Goal: Communication & Community: Answer question/provide support

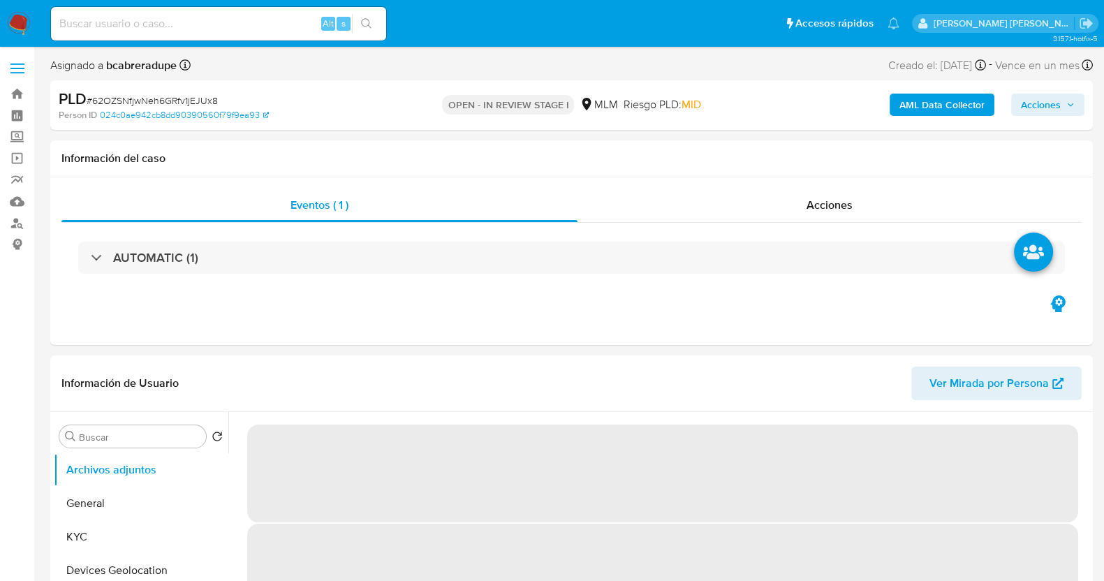
select select "10"
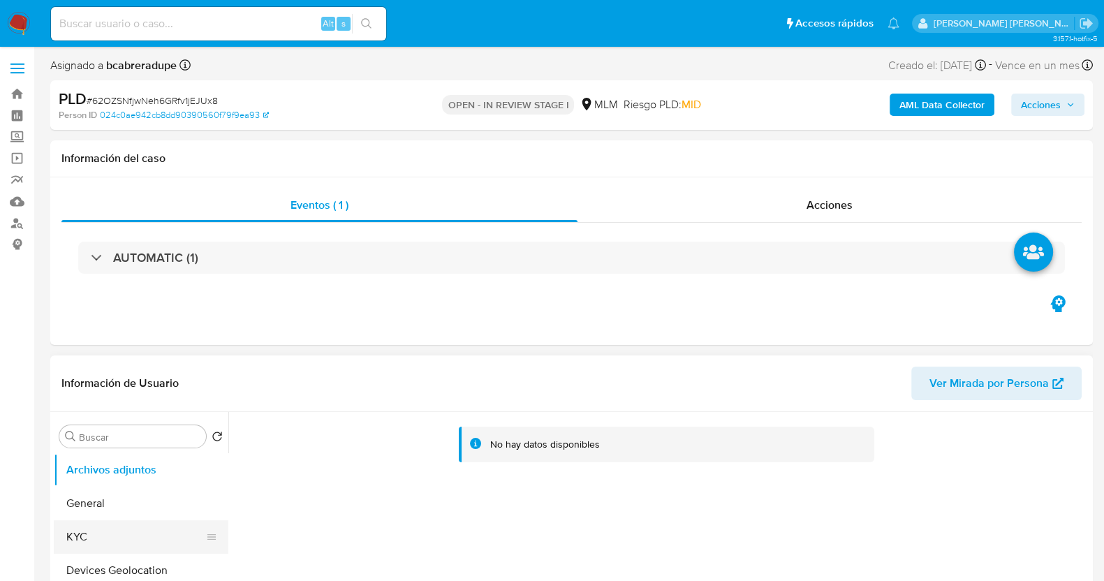
click at [111, 541] on button "KYC" at bounding box center [135, 537] width 163 height 34
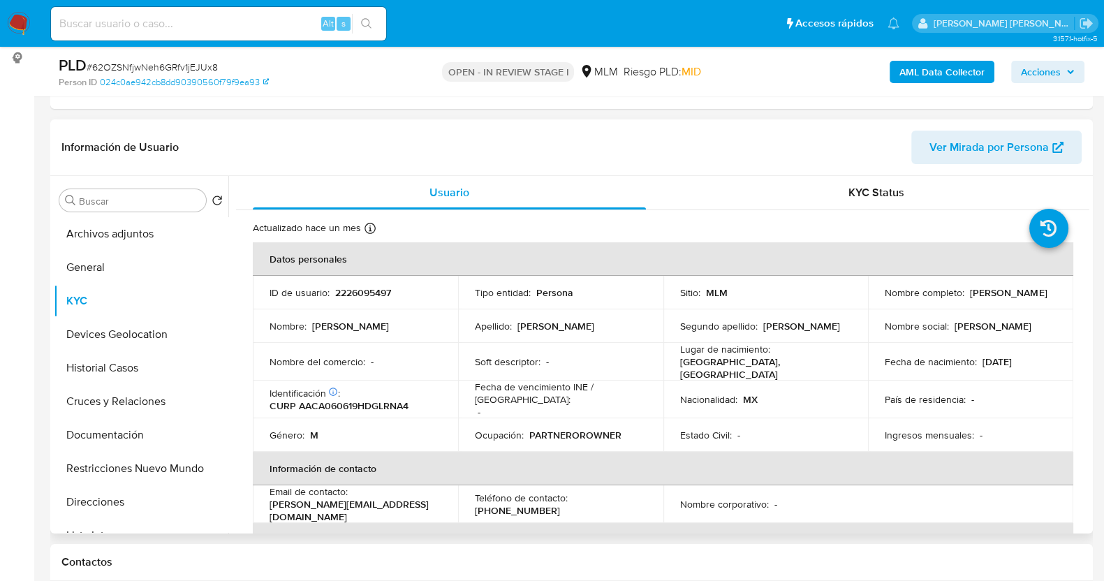
scroll to position [262, 0]
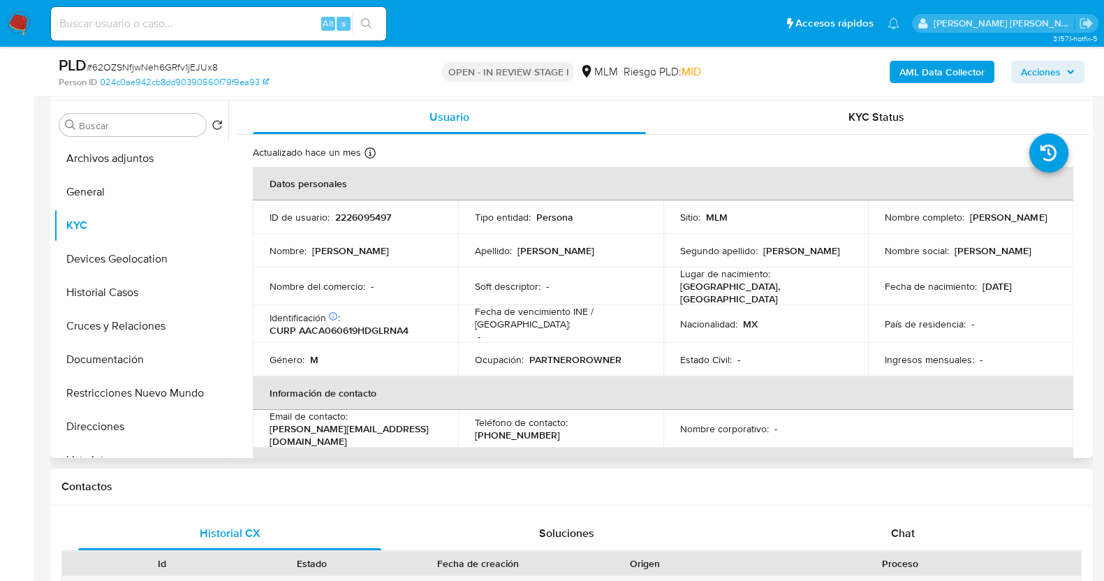
drag, startPoint x: 884, startPoint y: 219, endPoint x: 1023, endPoint y: 223, distance: 139.8
click at [1023, 223] on div "Nombre completo : Angel Isaac Alvarado Cardenas" at bounding box center [971, 217] width 172 height 13
copy p "[PERSON_NAME]"
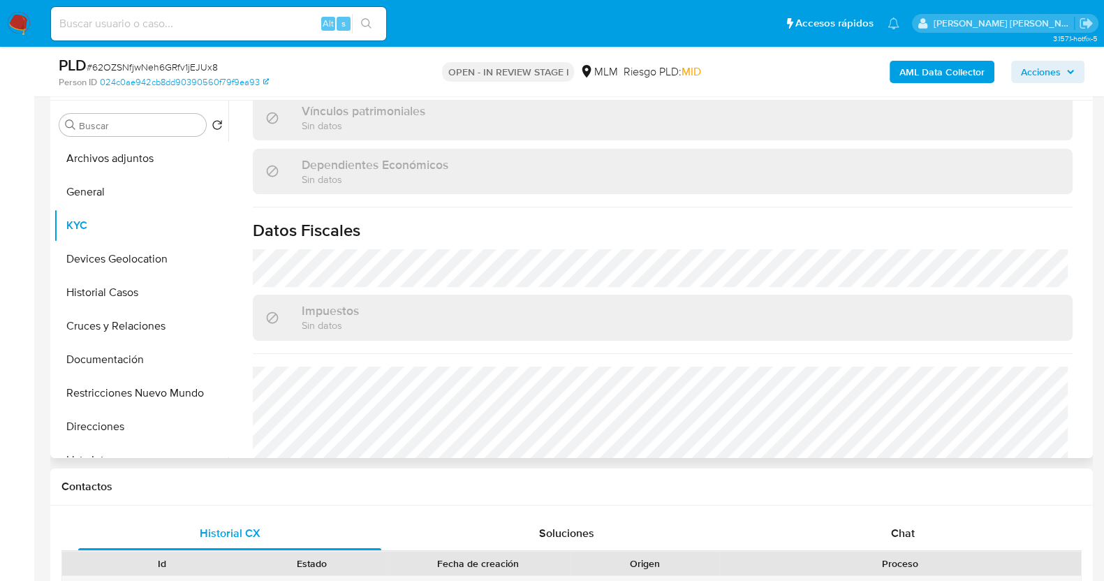
scroll to position [864, 0]
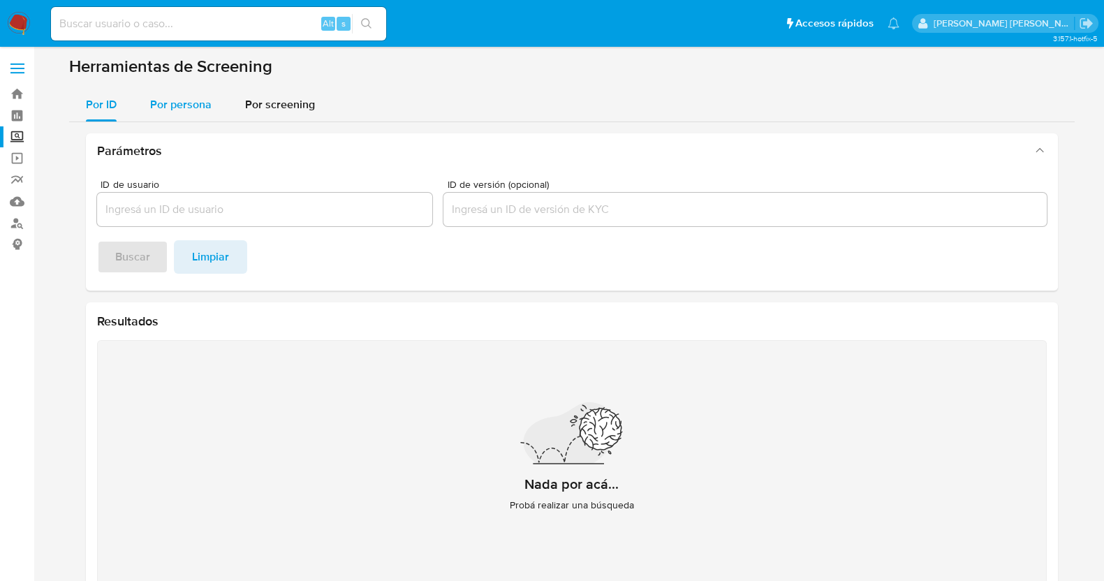
click at [173, 98] on span "Por persona" at bounding box center [180, 104] width 61 height 16
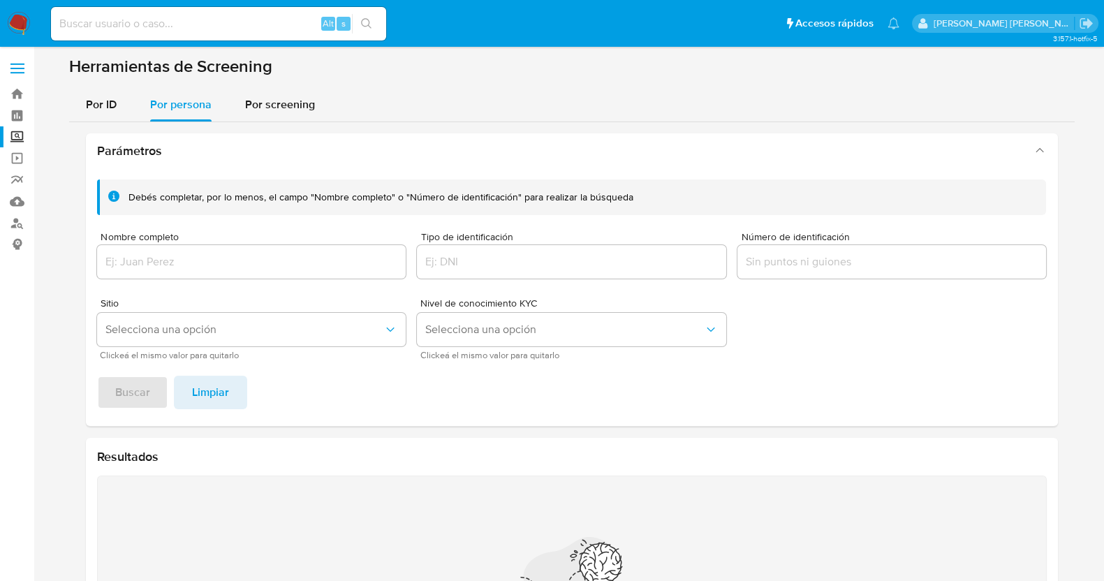
drag, startPoint x: 205, startPoint y: 234, endPoint x: 230, endPoint y: 261, distance: 37.1
click at [208, 242] on div "Nombre completo" at bounding box center [251, 257] width 309 height 50
click at [230, 261] on input "Nombre completo" at bounding box center [251, 262] width 309 height 18
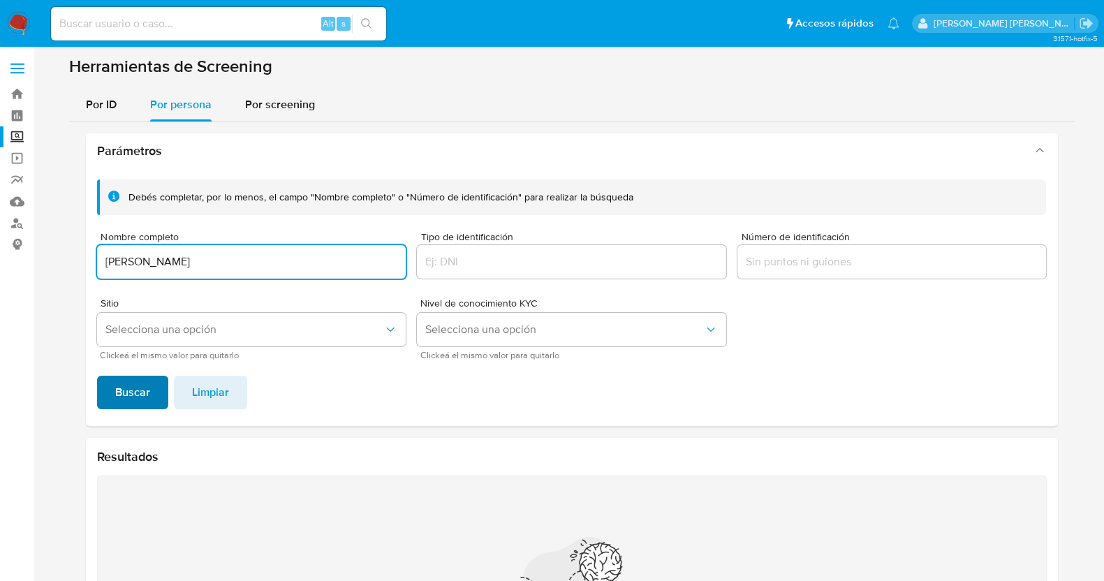
type input "LORENZO RUVALCABA CORTEZ"
click at [139, 385] on span "Buscar" at bounding box center [132, 392] width 35 height 31
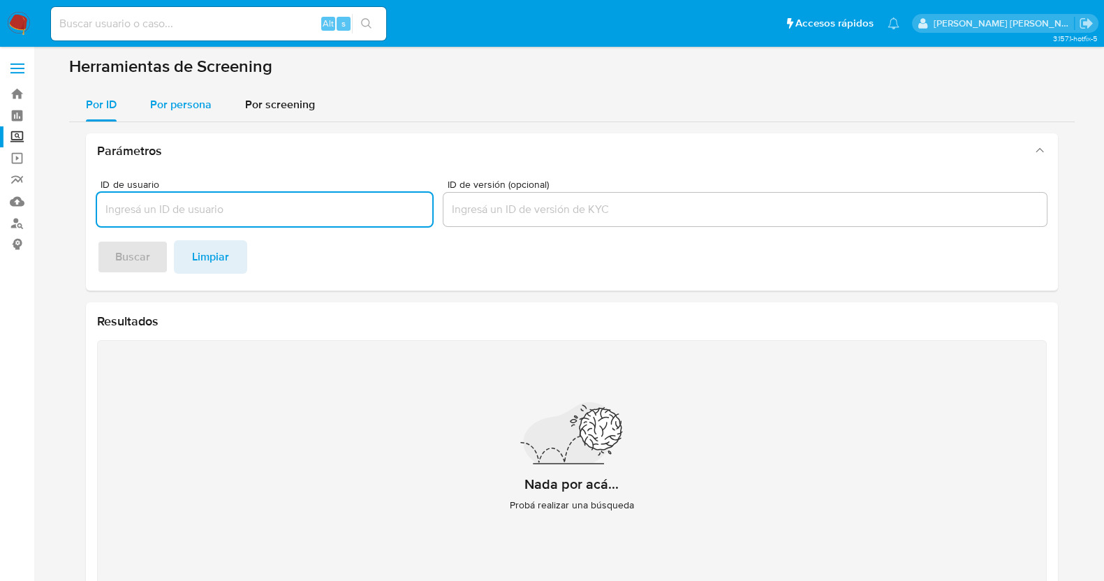
click at [178, 106] on span "Por persona" at bounding box center [180, 104] width 61 height 16
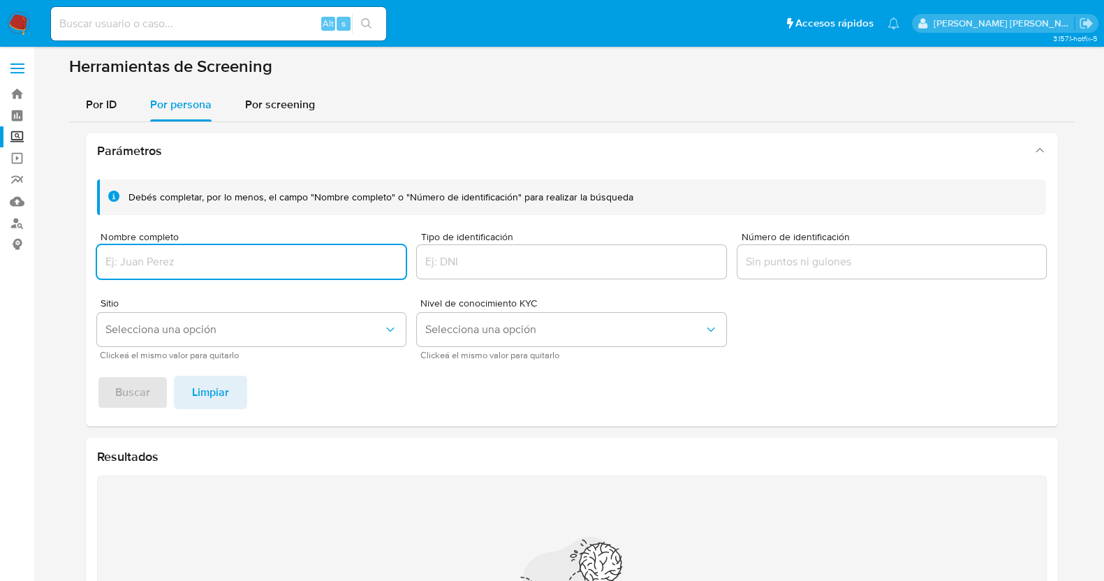
drag, startPoint x: 250, startPoint y: 256, endPoint x: 260, endPoint y: 259, distance: 10.2
click at [251, 256] on input "Nombre completo" at bounding box center [251, 262] width 309 height 18
type input "LORENZO RUVALCABA CORTEZ"
click at [119, 390] on span "Buscar" at bounding box center [132, 392] width 35 height 31
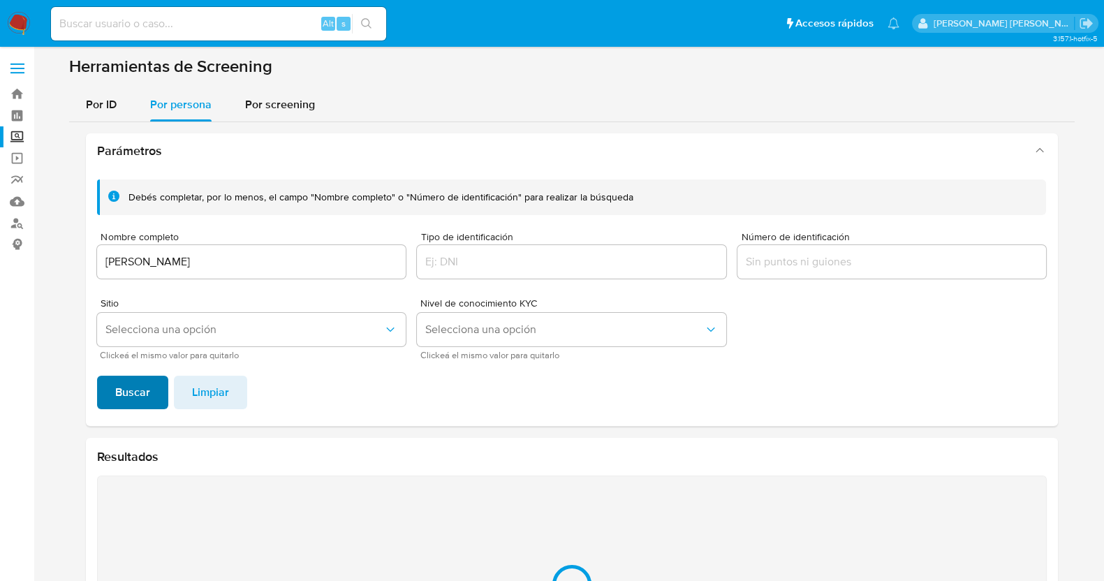
scroll to position [170, 0]
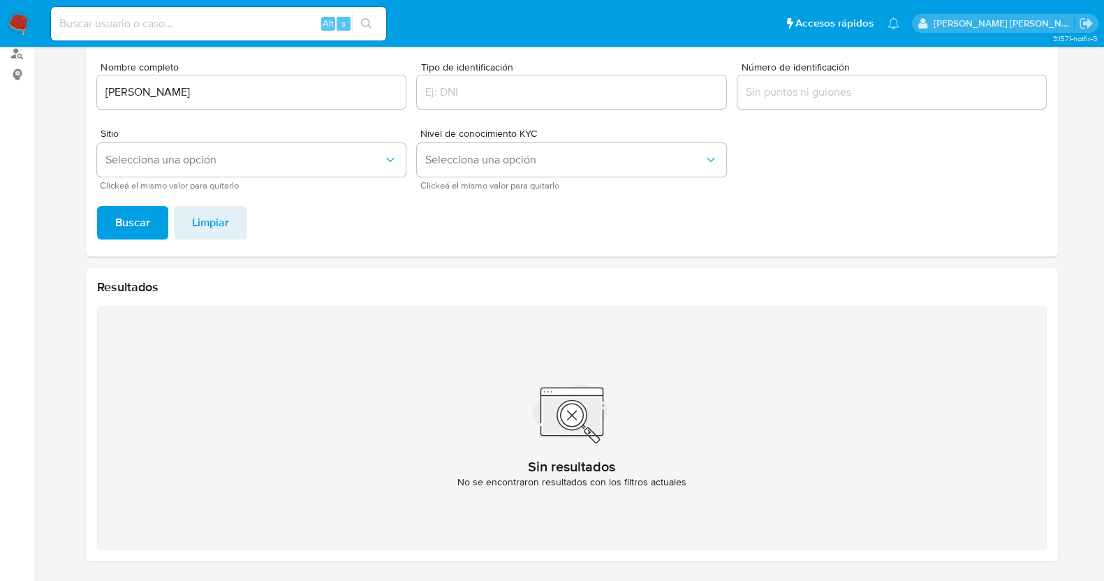
drag, startPoint x: 25, startPoint y: 21, endPoint x: 154, endPoint y: 37, distance: 129.5
click at [157, 36] on div "Alt s" at bounding box center [218, 24] width 335 height 34
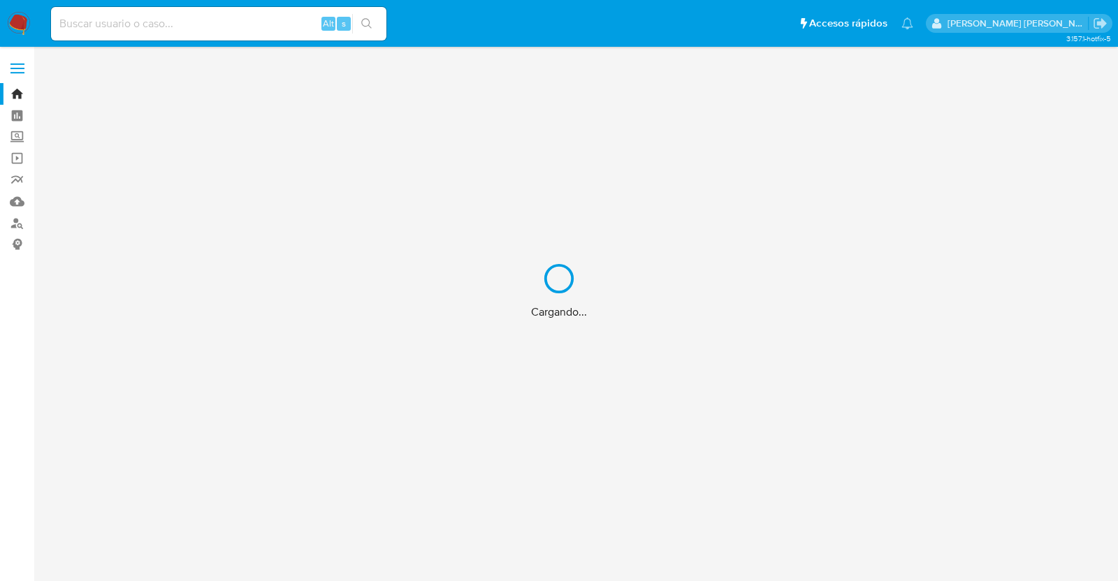
click at [165, 20] on div "Cargando..." at bounding box center [559, 290] width 1118 height 581
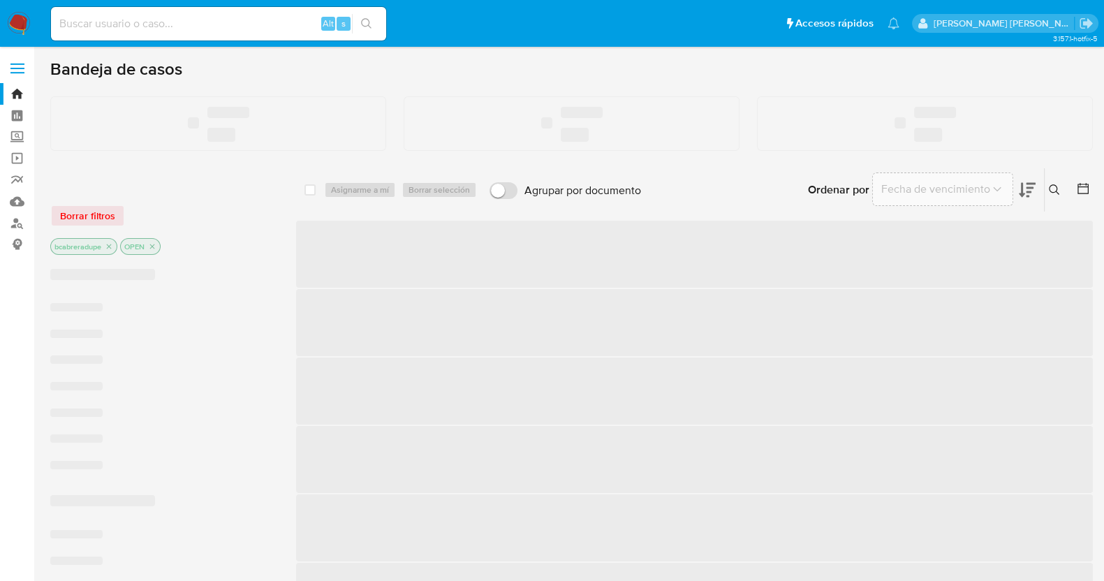
click at [178, 27] on input at bounding box center [218, 24] width 335 height 18
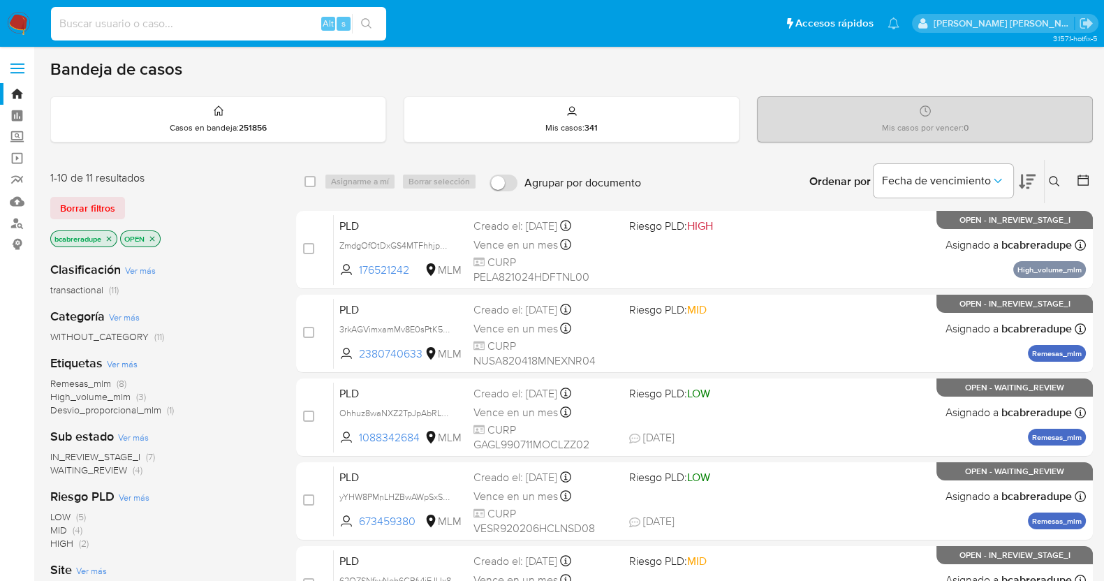
paste input "1150943845"
type input "1150943845"
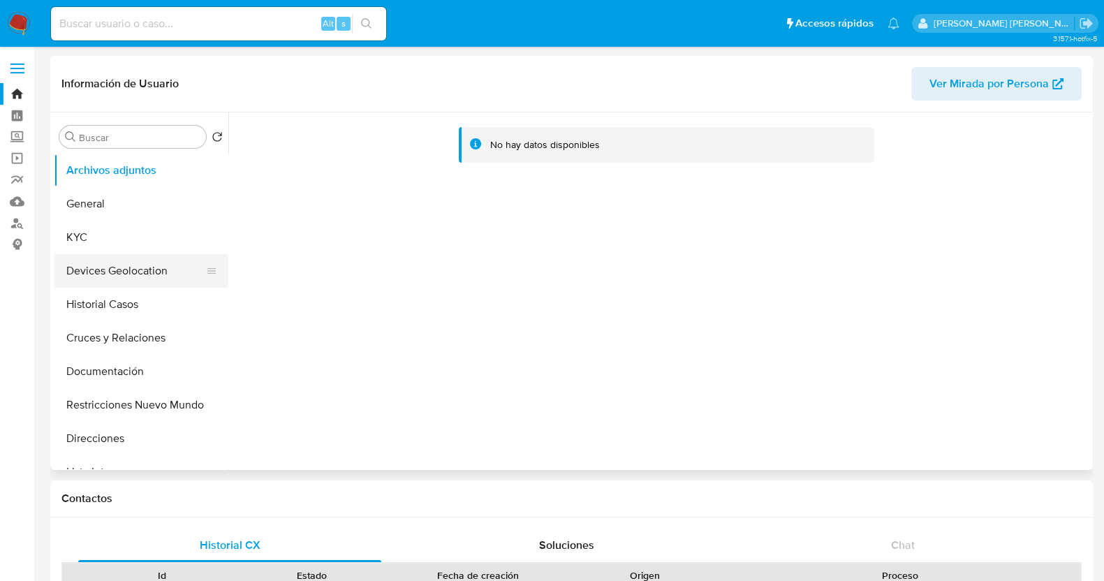
select select "10"
click at [135, 400] on button "Restricciones Nuevo Mundo" at bounding box center [135, 405] width 163 height 34
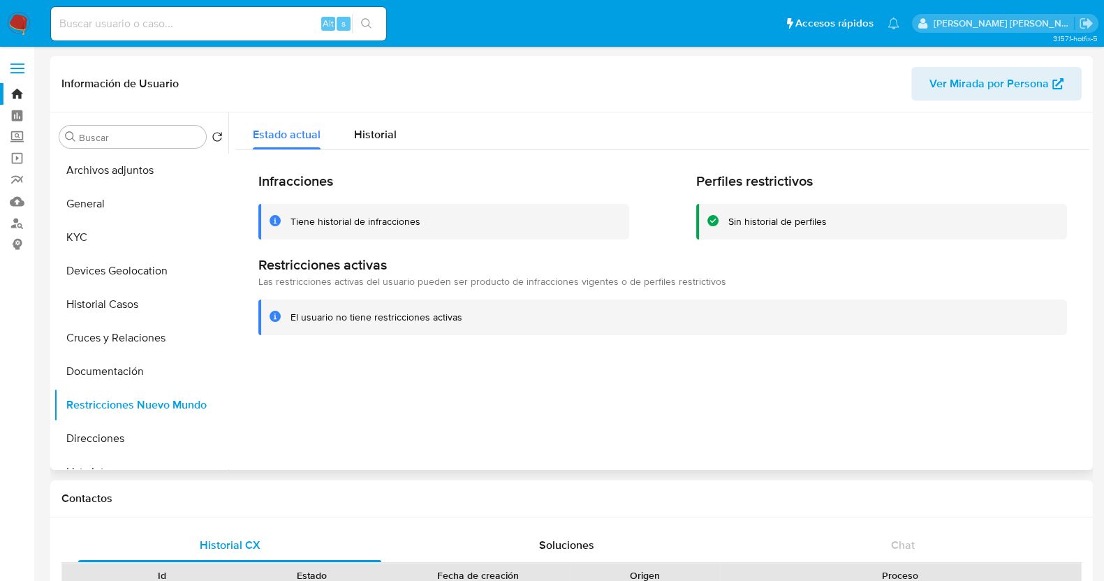
drag, startPoint x: 103, startPoint y: 270, endPoint x: 341, endPoint y: 274, distance: 237.5
click at [105, 271] on button "Devices Geolocation" at bounding box center [141, 271] width 175 height 34
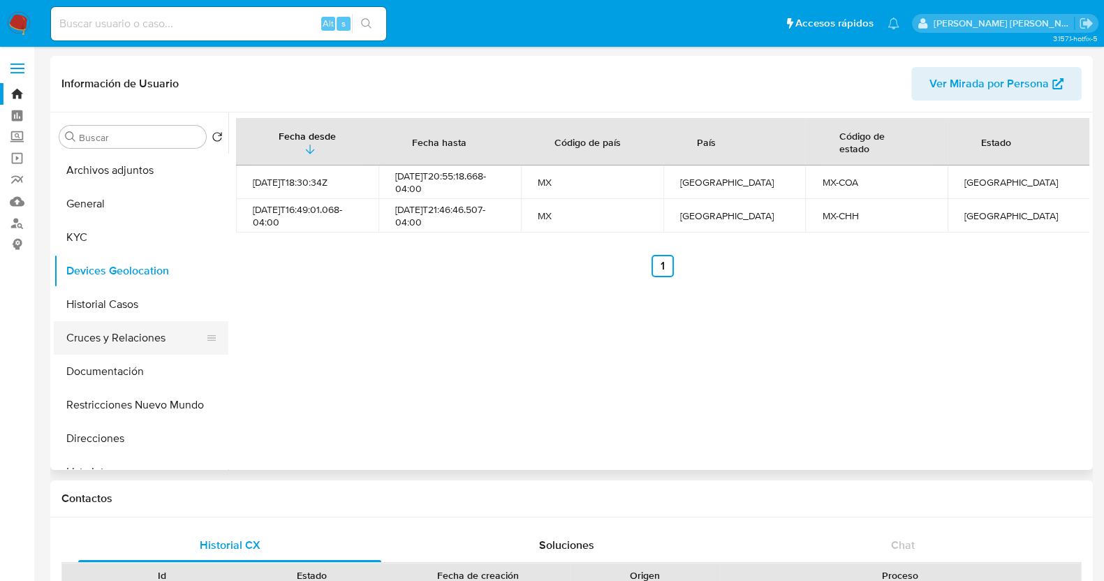
click at [138, 337] on button "Cruces y Relaciones" at bounding box center [135, 338] width 163 height 34
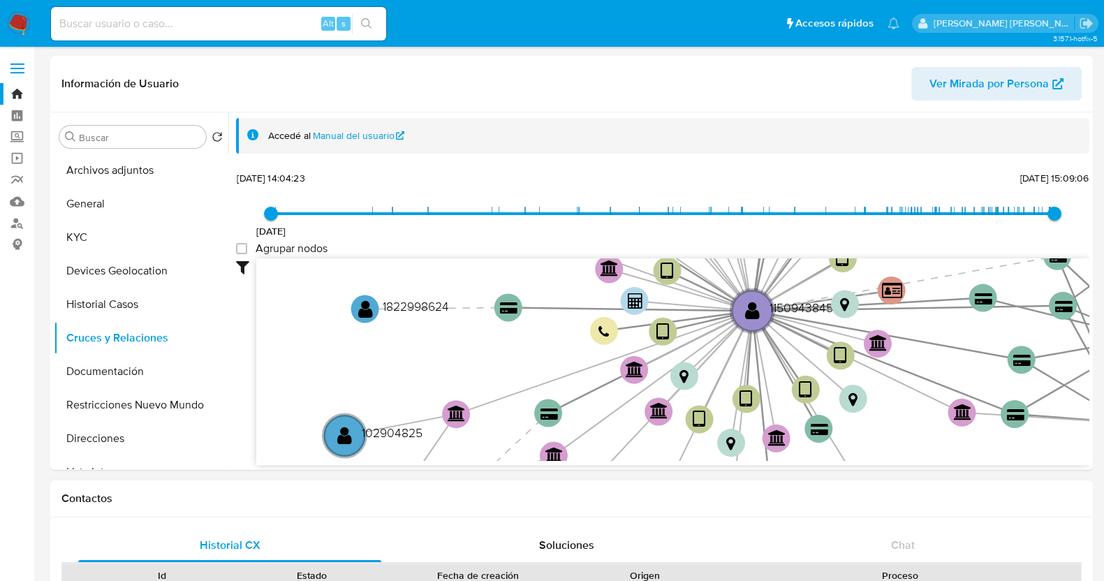
drag, startPoint x: 821, startPoint y: 404, endPoint x: 550, endPoint y: 513, distance: 292.1
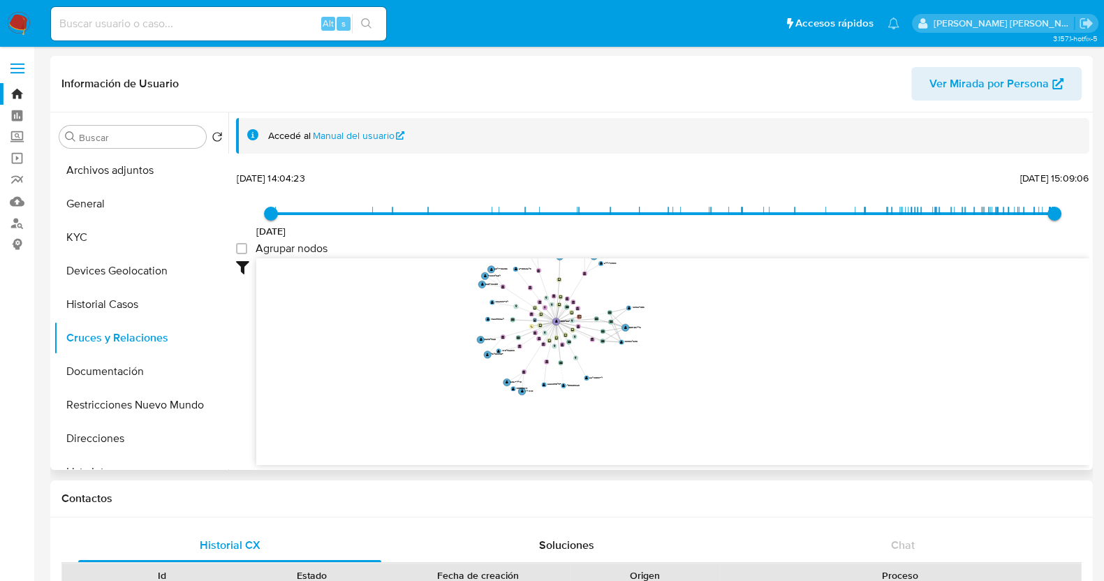
drag, startPoint x: 407, startPoint y: 323, endPoint x: 430, endPoint y: 326, distance: 23.9
click at [430, 326] on icon "device-6765a08dd75e453d6a1670ab  user-1150943845  1150943845 device-663329e19…" at bounding box center [672, 359] width 833 height 203
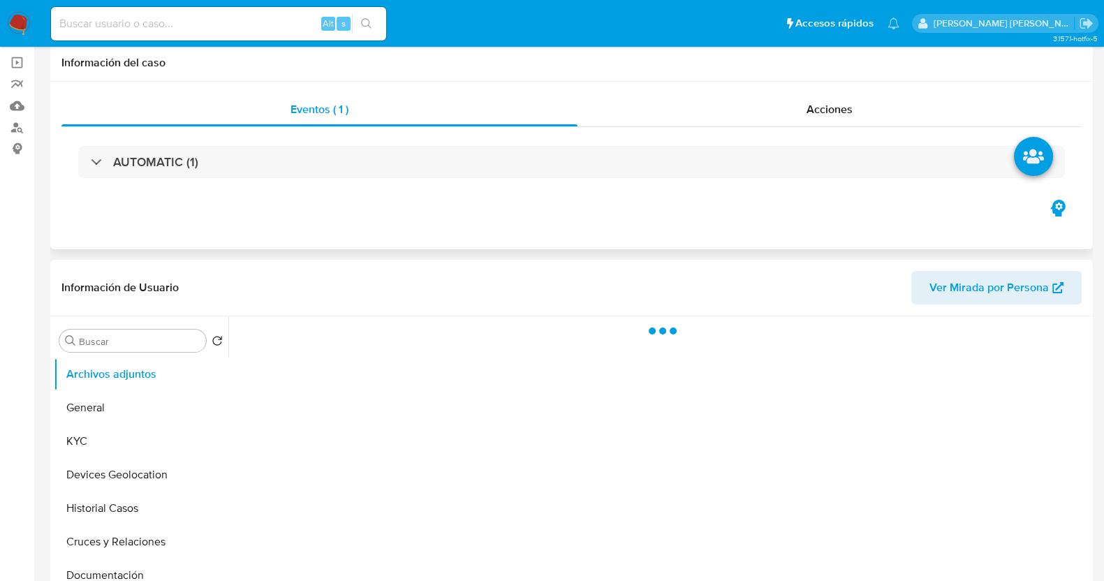
scroll to position [174, 0]
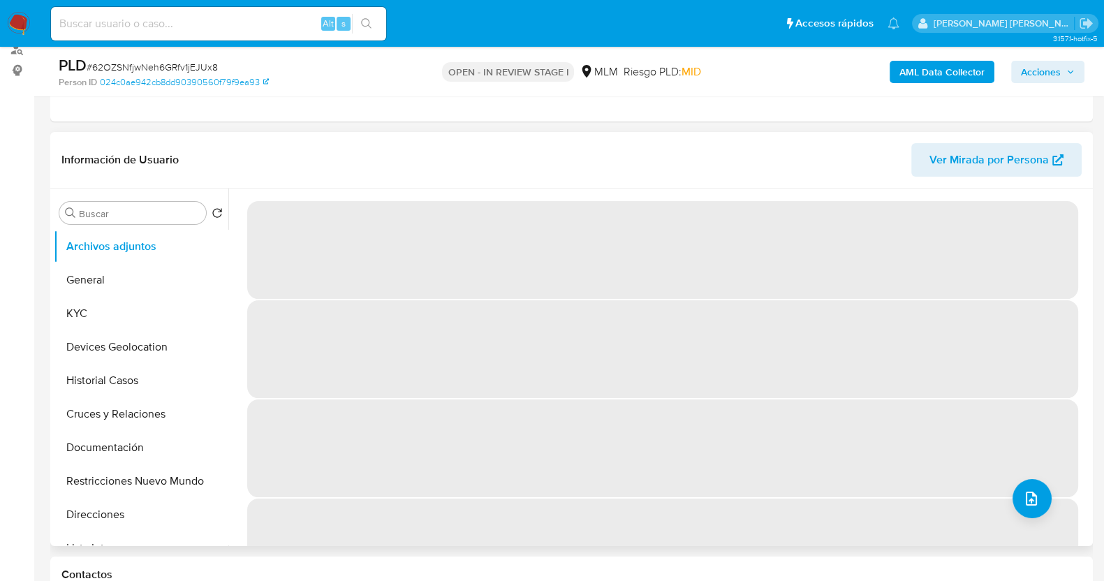
select select "10"
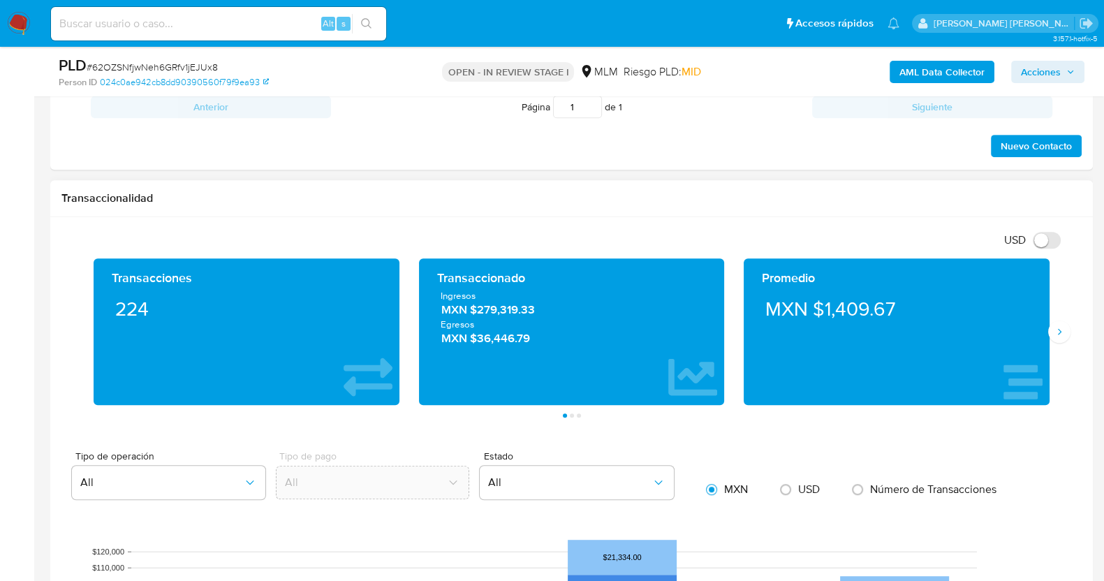
scroll to position [611, 0]
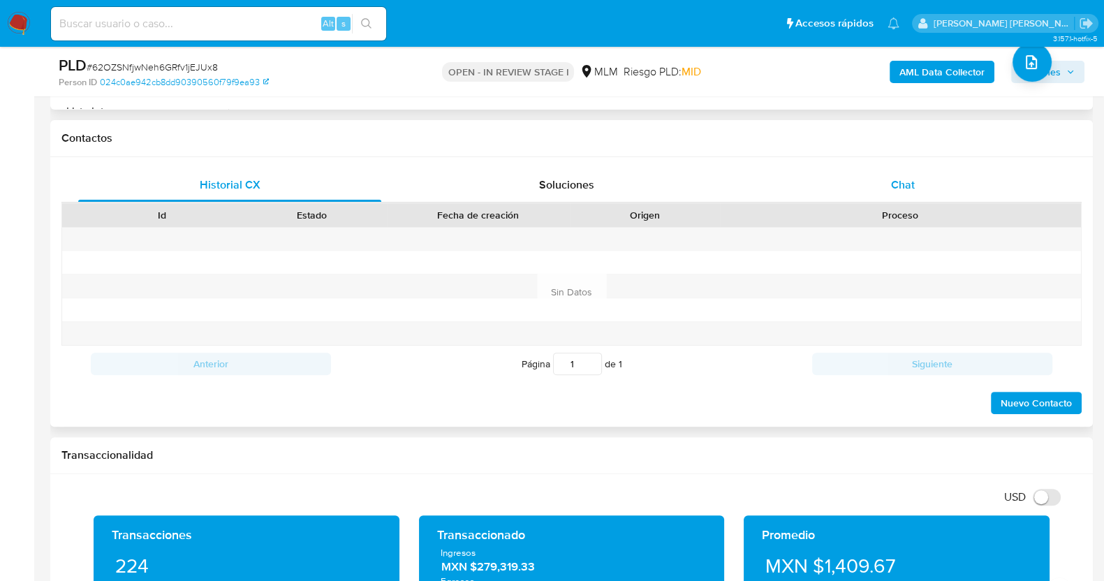
click at [907, 182] on span "Chat" at bounding box center [903, 185] width 24 height 16
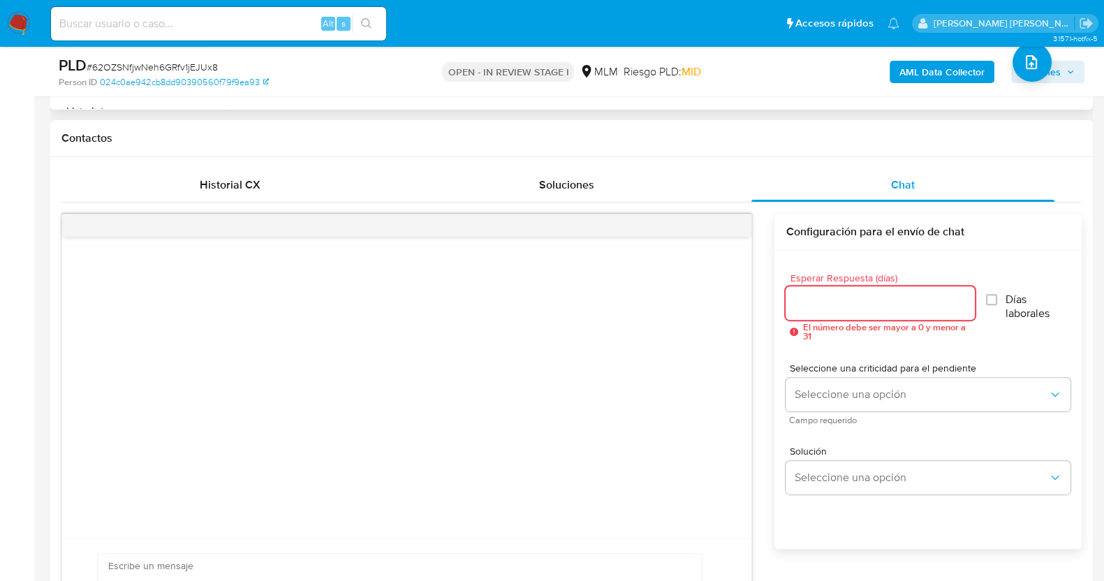
click at [862, 305] on input "Esperar Respuesta (días)" at bounding box center [880, 303] width 189 height 18
type input "3"
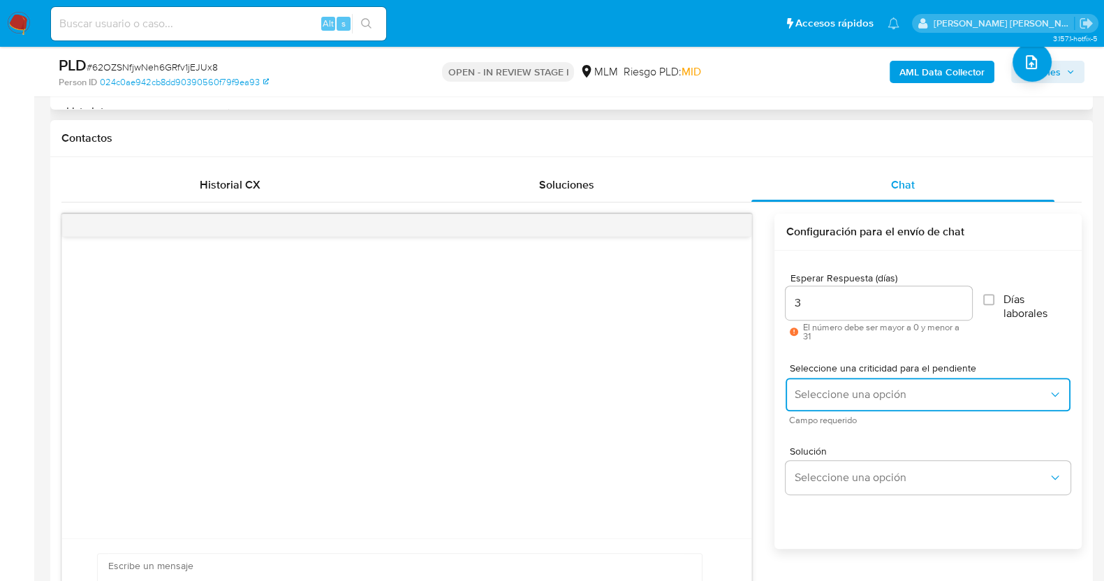
click at [871, 391] on span "Seleccione una opción" at bounding box center [921, 395] width 254 height 14
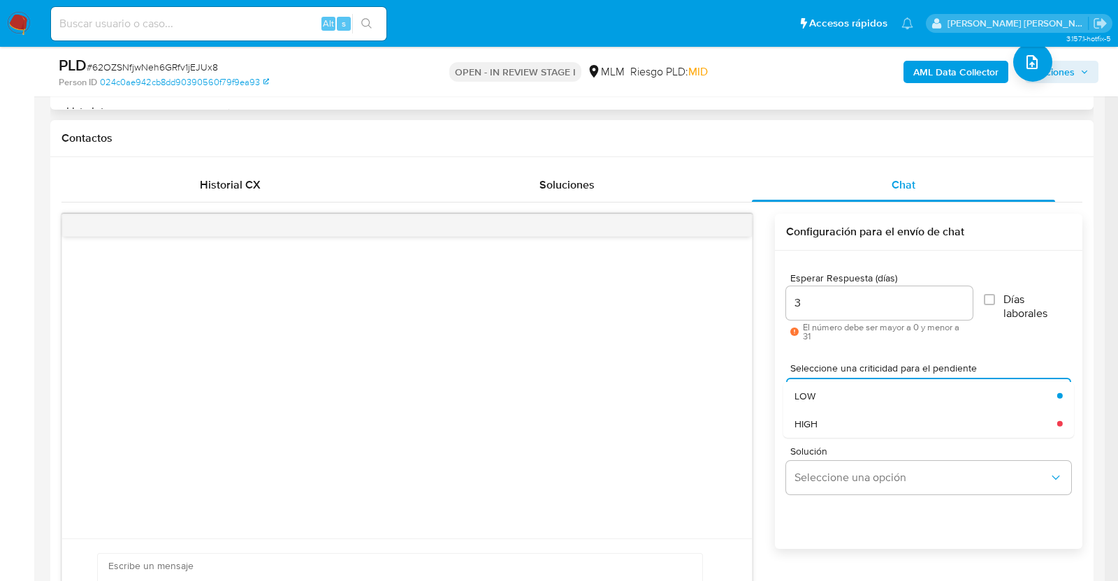
drag, startPoint x: 859, startPoint y: 425, endPoint x: 866, endPoint y: 441, distance: 17.2
click at [859, 425] on div "HIGH" at bounding box center [921, 423] width 254 height 28
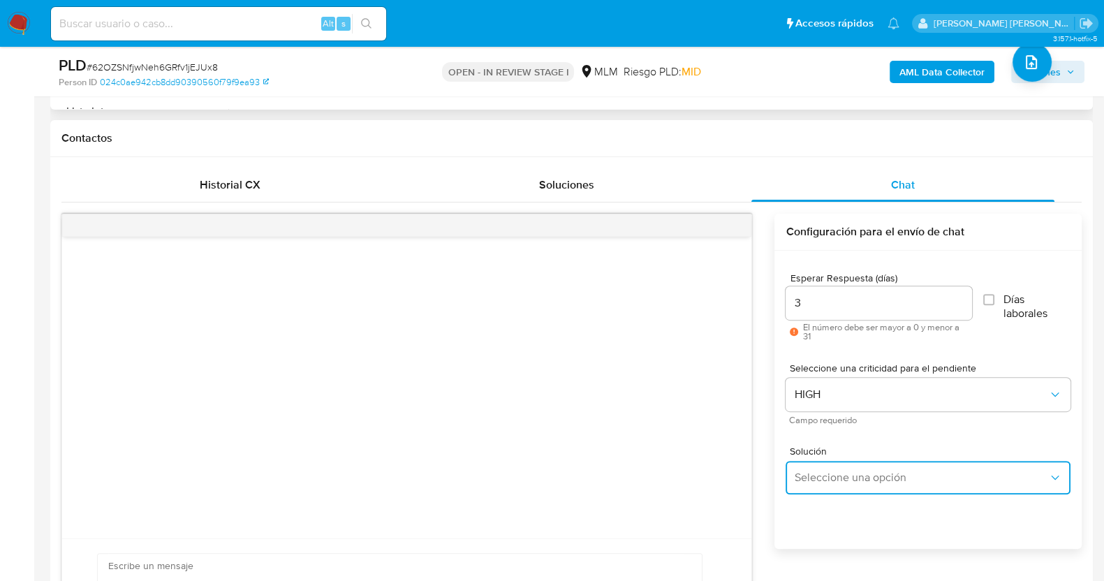
click at [877, 461] on button "Seleccione una opción" at bounding box center [928, 478] width 285 height 34
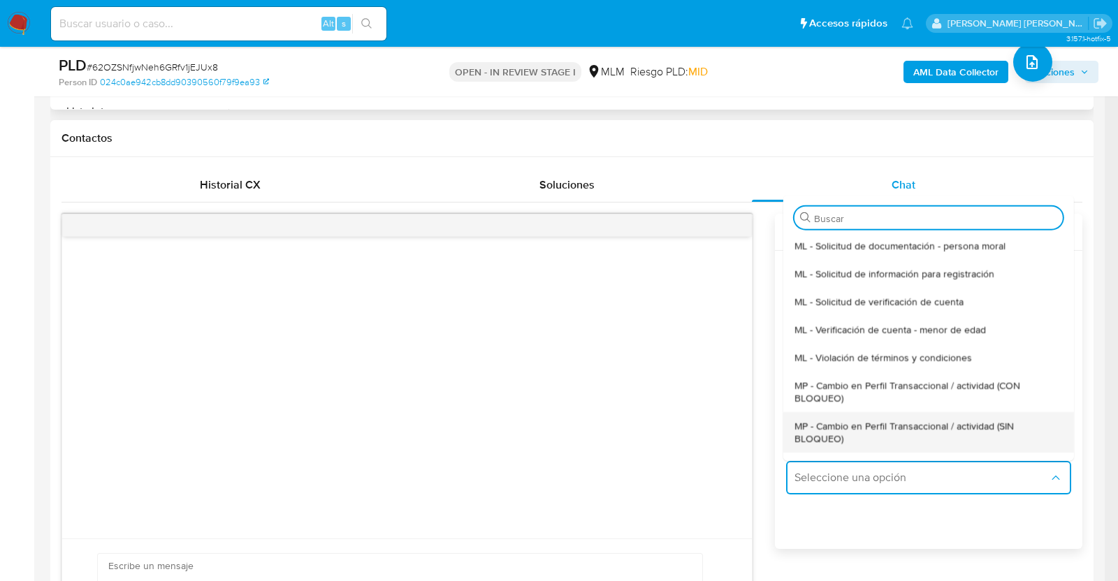
click at [863, 433] on span "MP - Cambio en Perfil Transaccional / actividad (SIN BLOQUEO)" at bounding box center [924, 431] width 260 height 25
type textarea "Estimado ,Te comunicamos que se ha identificado un cambio en el uso habitual de…"
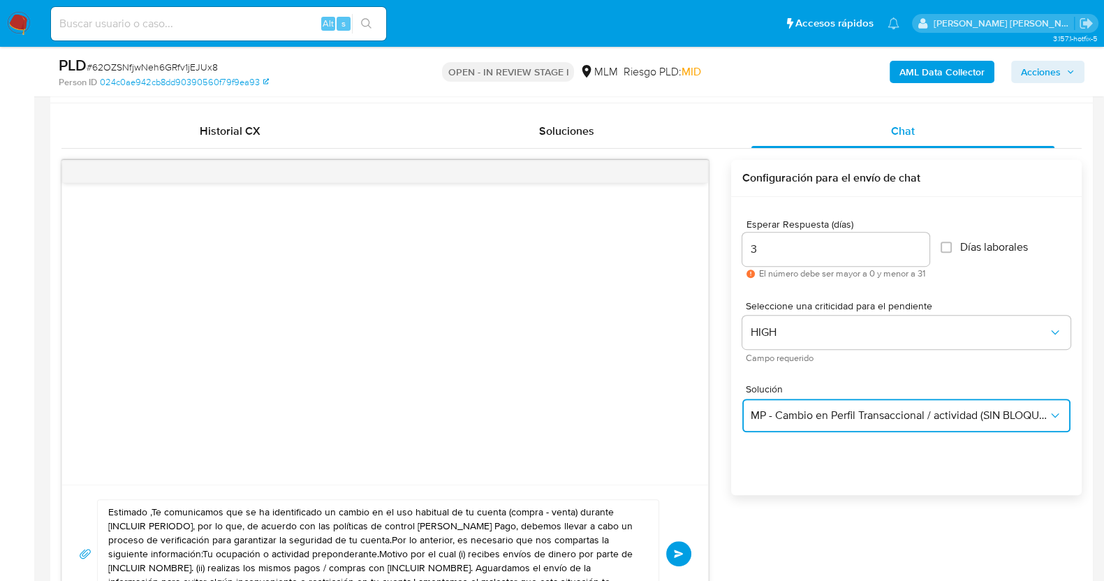
scroll to position [786, 0]
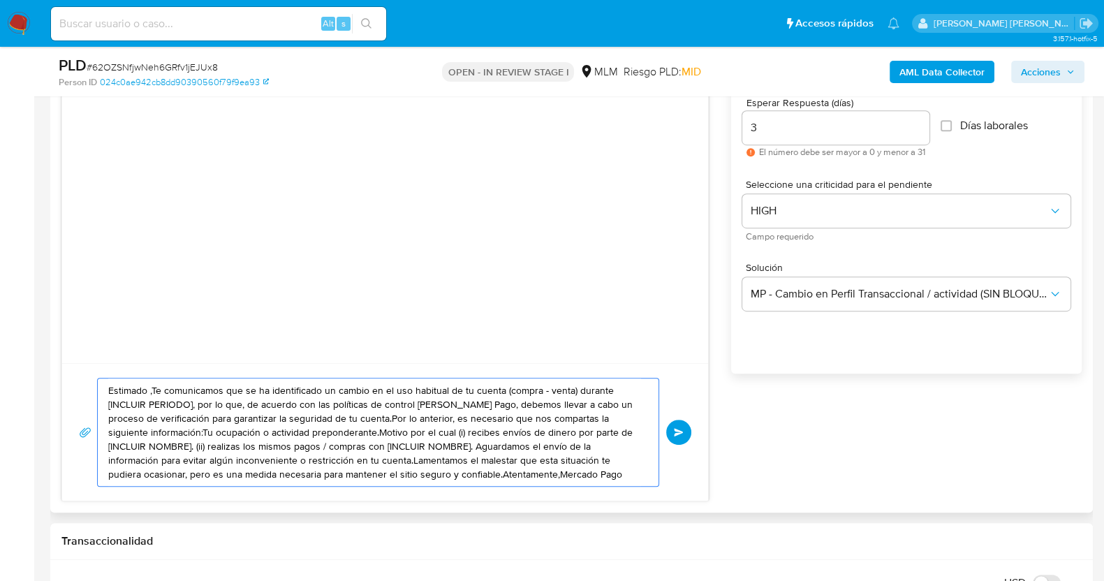
drag, startPoint x: 542, startPoint y: 472, endPoint x: 200, endPoint y: 369, distance: 357.6
click at [96, 347] on div "Estimado ,Te comunicamos que se ha identificado un cambio en el uso habitual de…" at bounding box center [385, 269] width 648 height 463
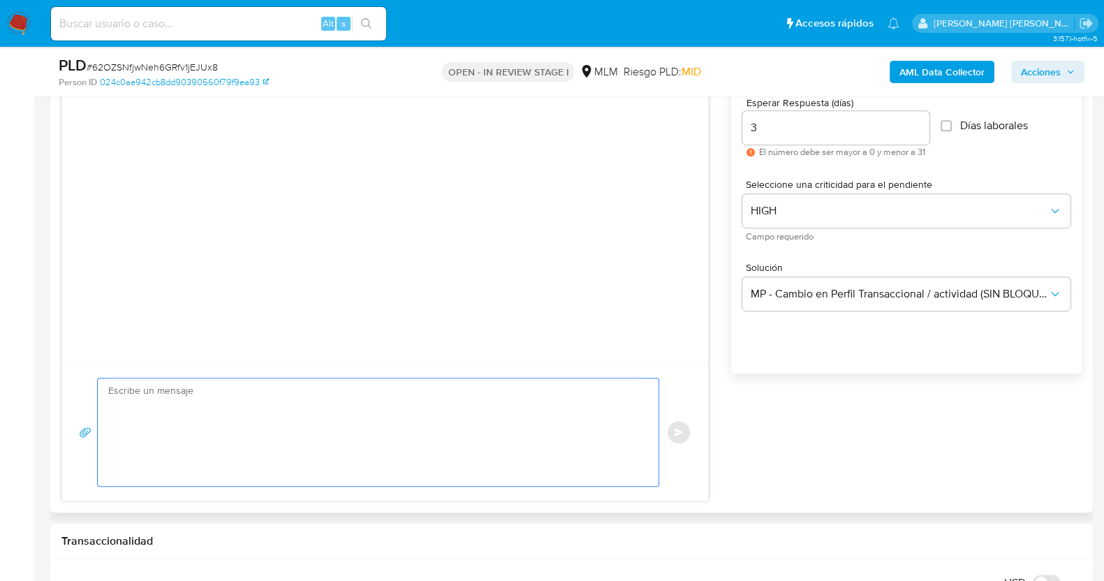
paste textarea "Estimado Ángel, Te comunicamos que se ha identificado un cambio en el uso habit…"
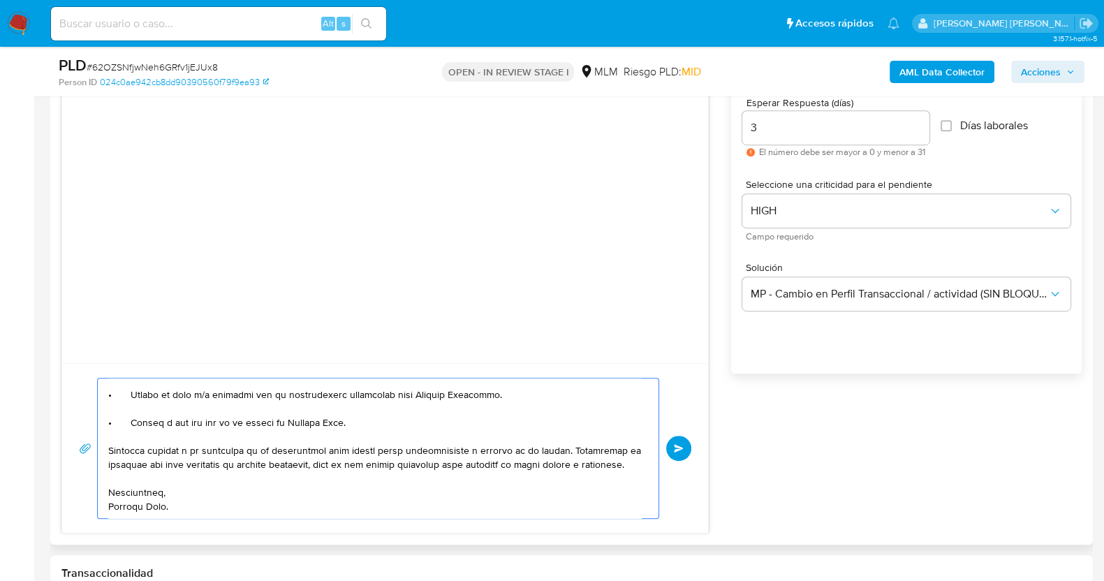
scroll to position [219, 0]
drag, startPoint x: 336, startPoint y: 437, endPoint x: 567, endPoint y: 437, distance: 231.2
click at [567, 437] on textarea at bounding box center [374, 449] width 533 height 140
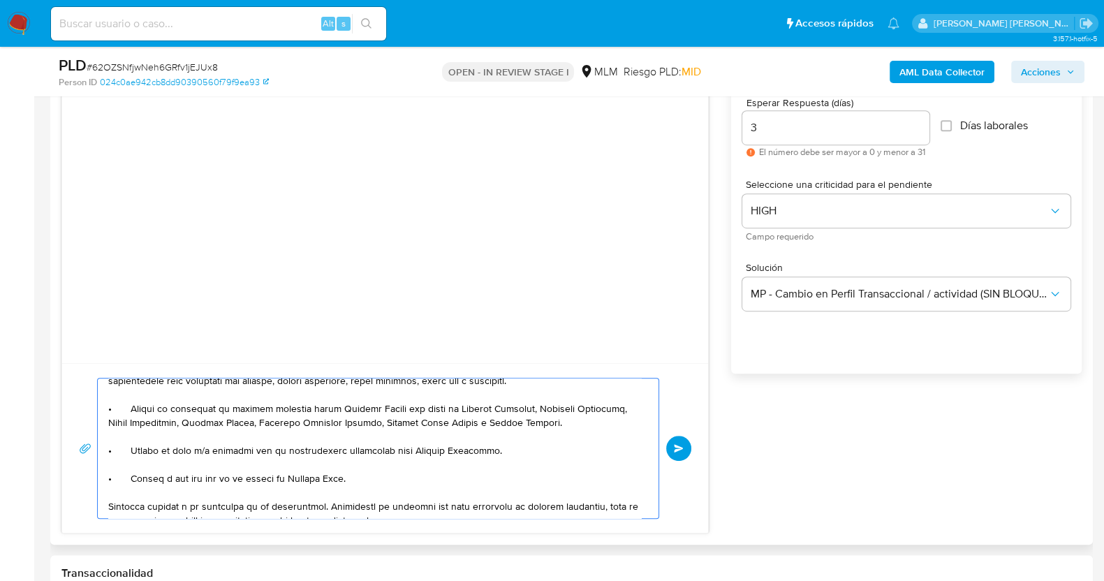
scroll to position [174, 0]
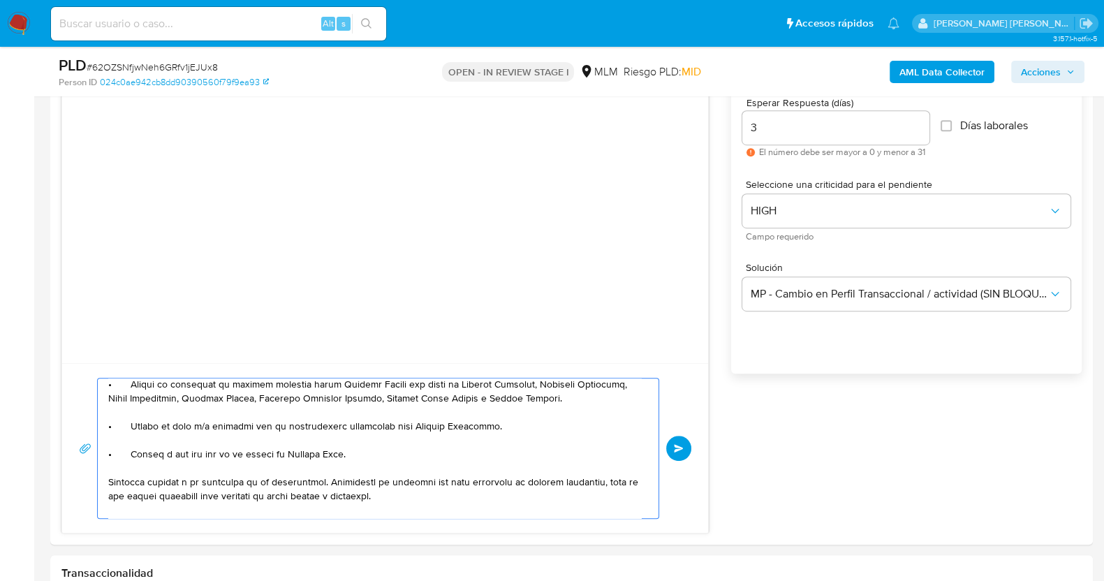
type textarea "Estimado Ángel, Te comunicamos que se ha identificado un cambio en el uso habit…"
click at [678, 448] on span "Enviar" at bounding box center [679, 448] width 10 height 8
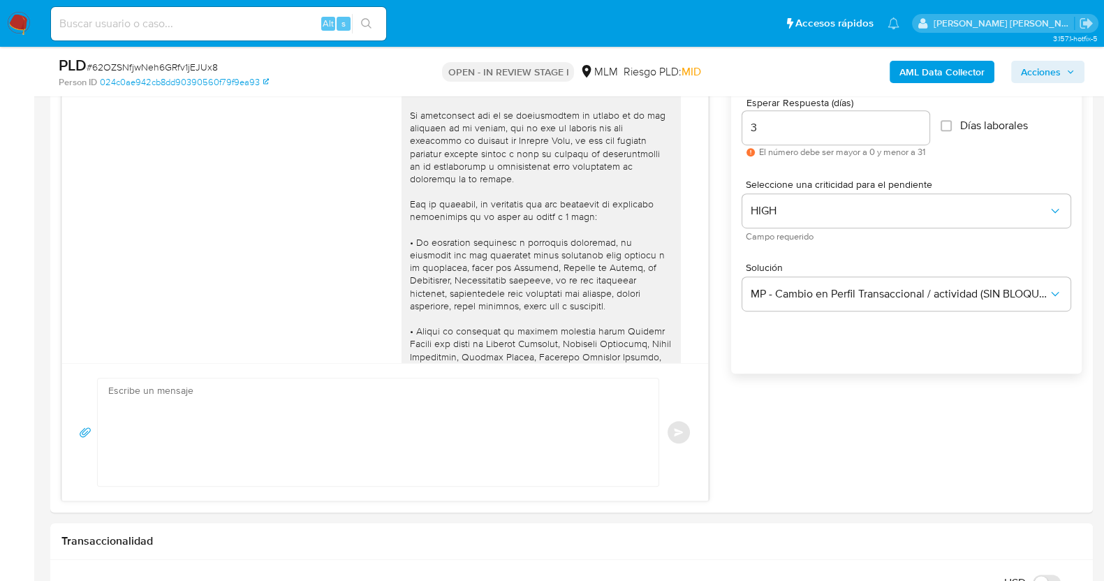
scroll to position [210, 0]
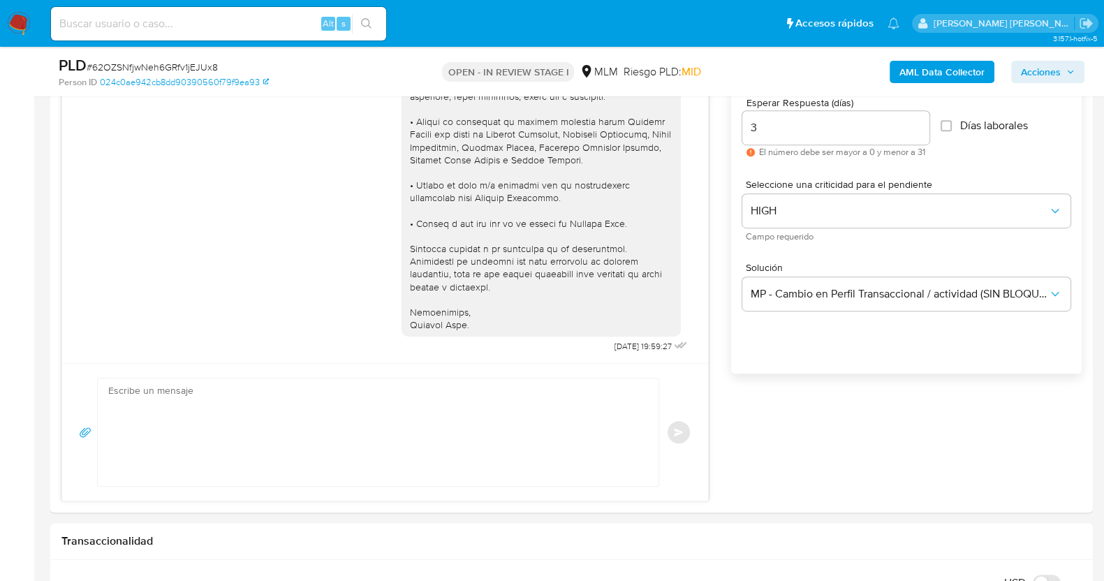
click at [180, 64] on span "# 62OZSNfjwNeh6GRfv1jEJUx8" at bounding box center [152, 67] width 131 height 14
copy span "62OZSNfjwNeh6GRfv1jEJUx8"
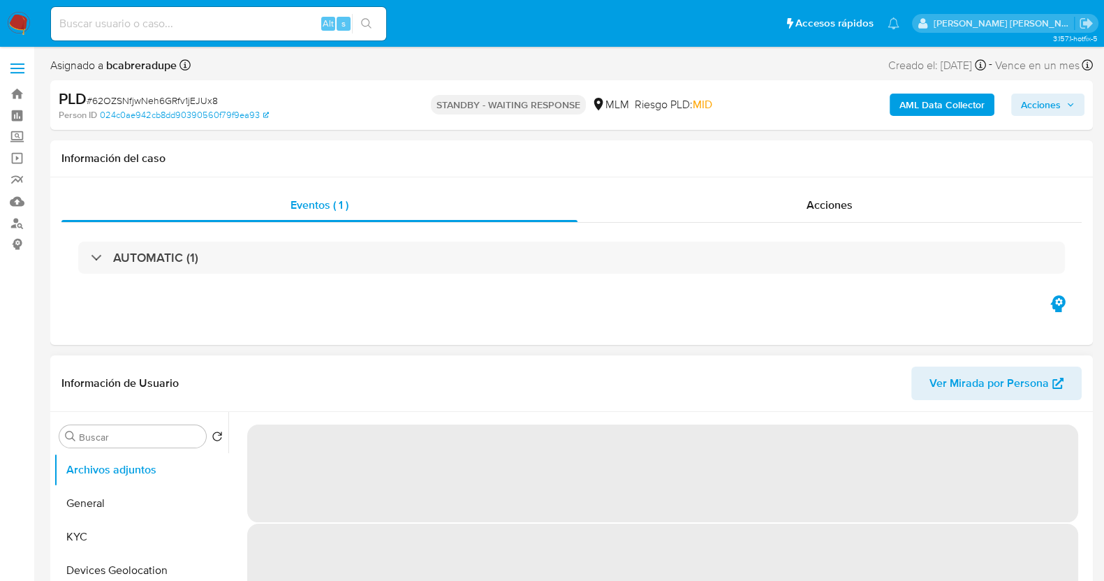
select select "10"
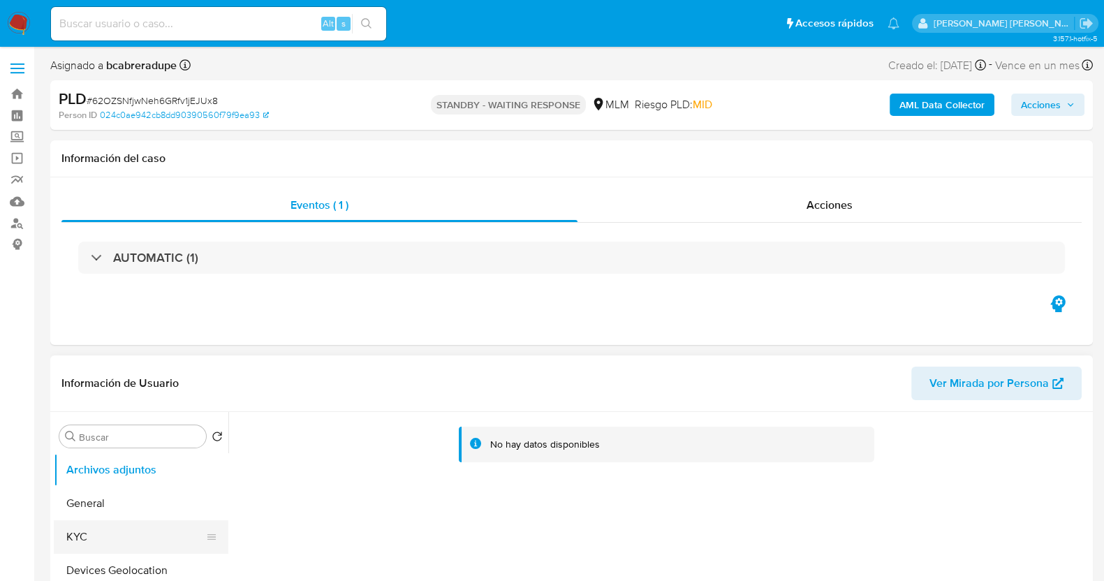
click at [89, 534] on button "KYC" at bounding box center [135, 537] width 163 height 34
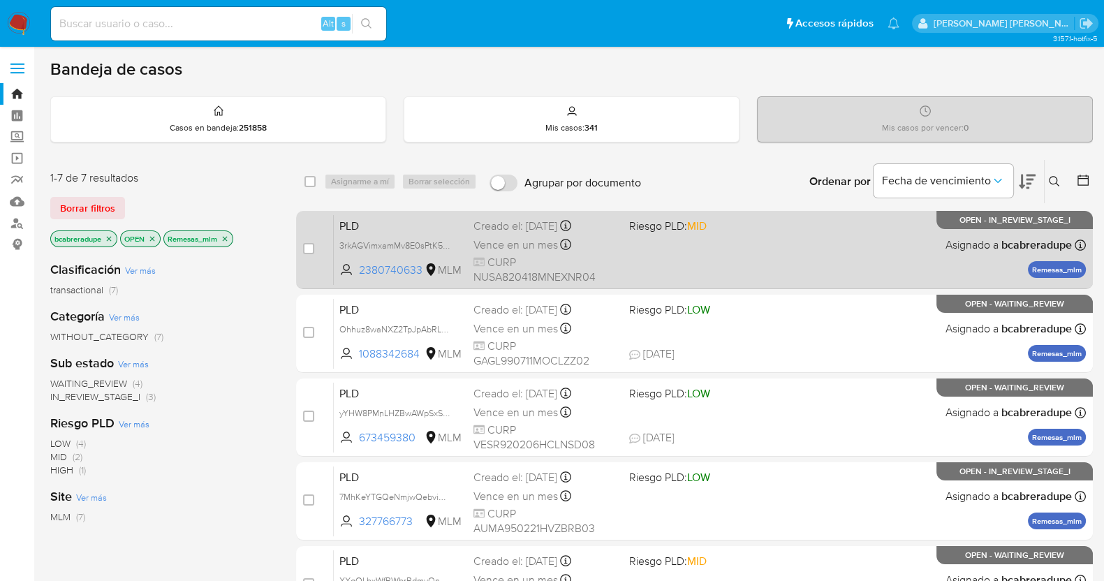
click at [532, 238] on span "Vence en un mes" at bounding box center [516, 245] width 85 height 15
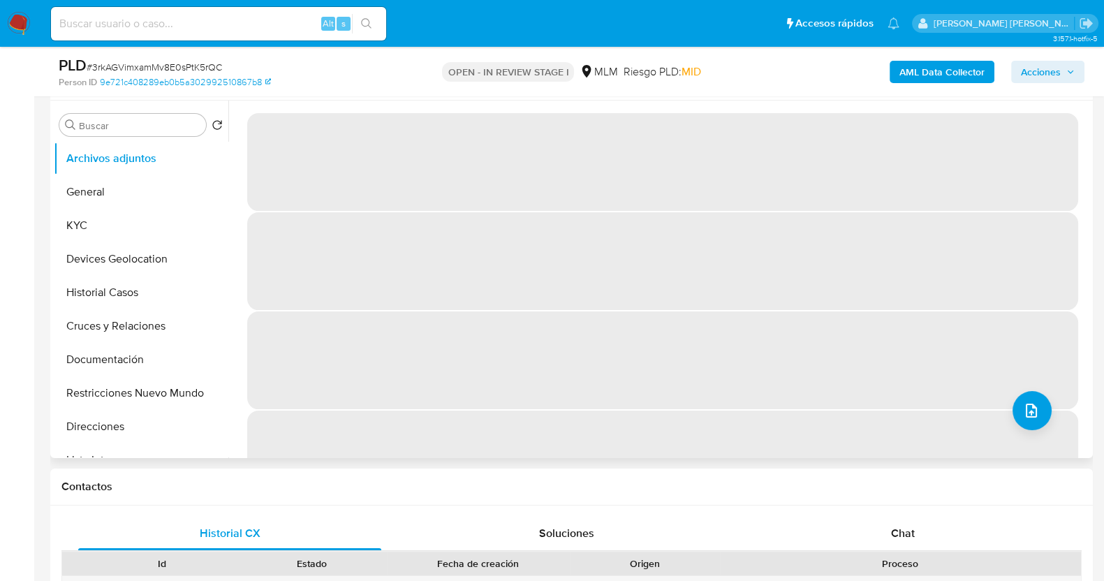
select select "10"
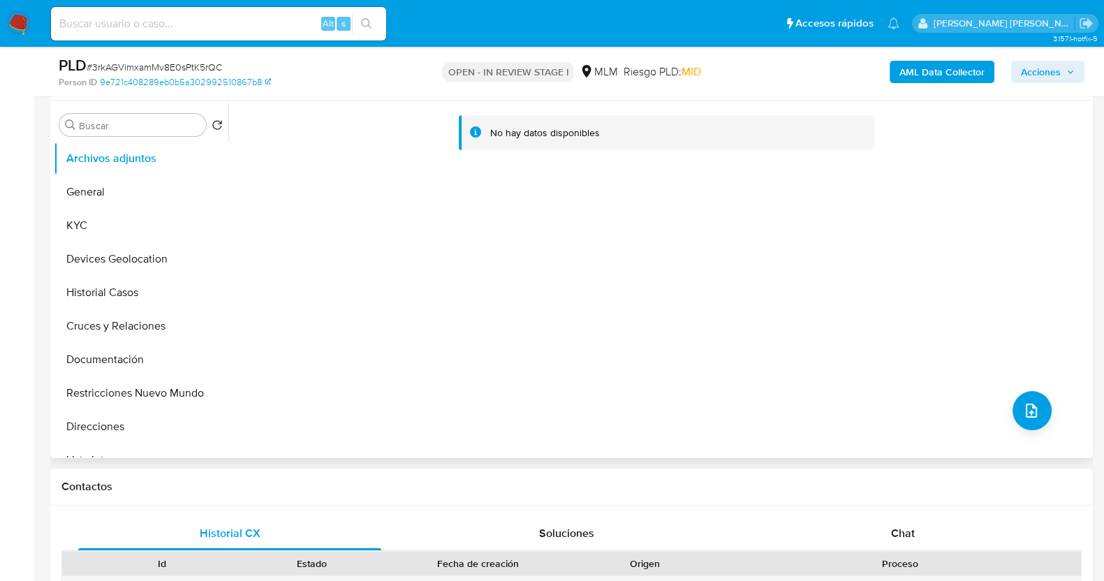
scroll to position [174, 0]
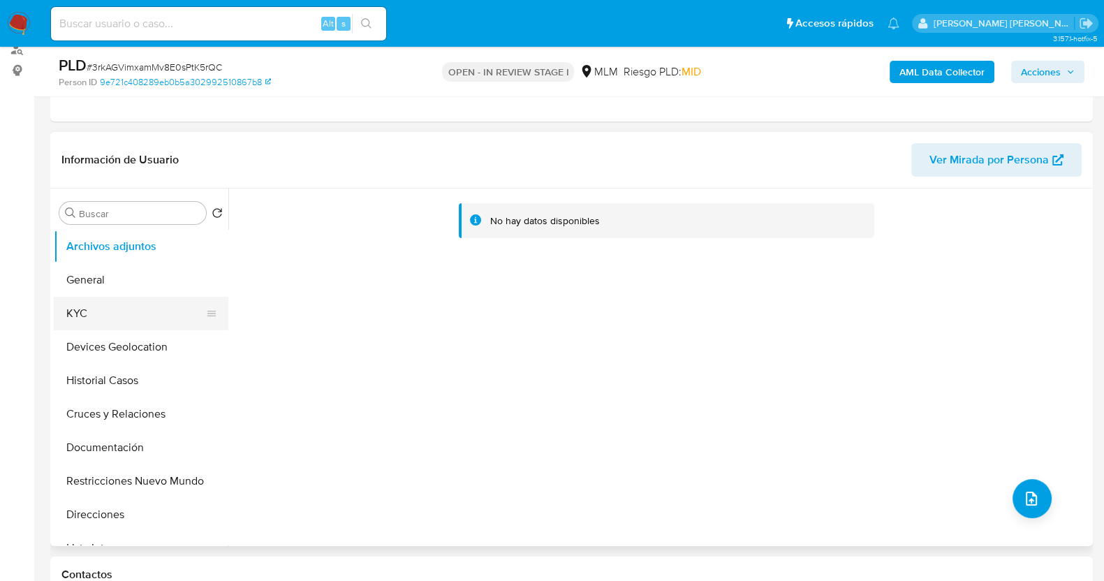
click at [107, 319] on button "KYC" at bounding box center [135, 314] width 163 height 34
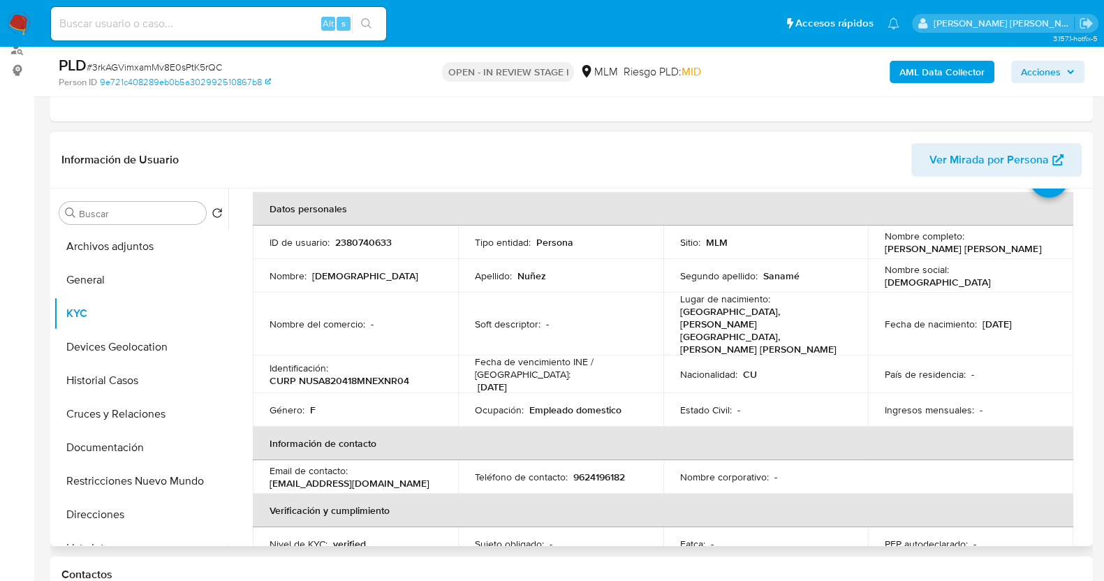
scroll to position [87, 0]
